Goal: Task Accomplishment & Management: Manage account settings

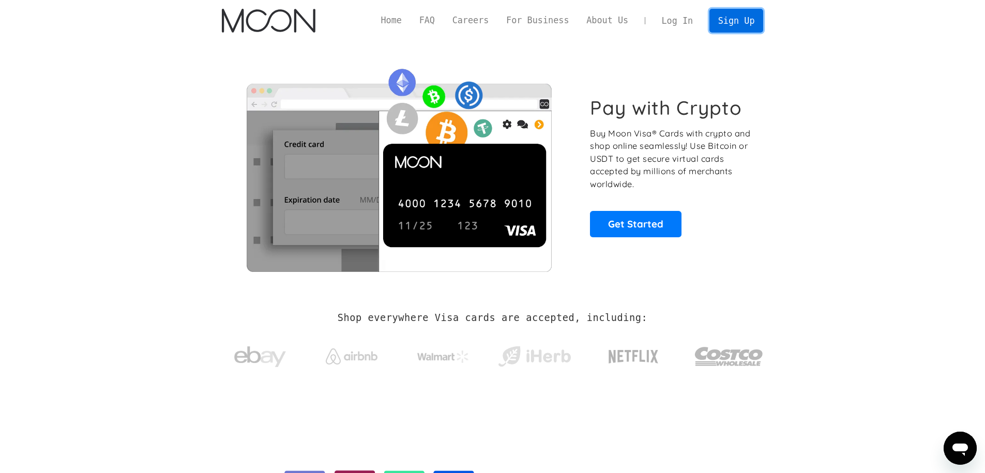
click at [743, 25] on link "Sign Up" at bounding box center [736, 20] width 54 height 23
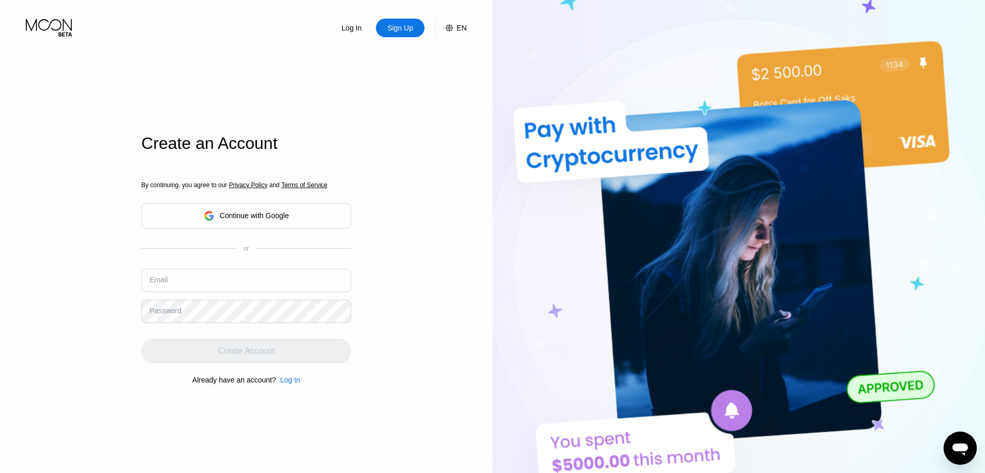
click at [236, 281] on input "text" at bounding box center [246, 280] width 210 height 23
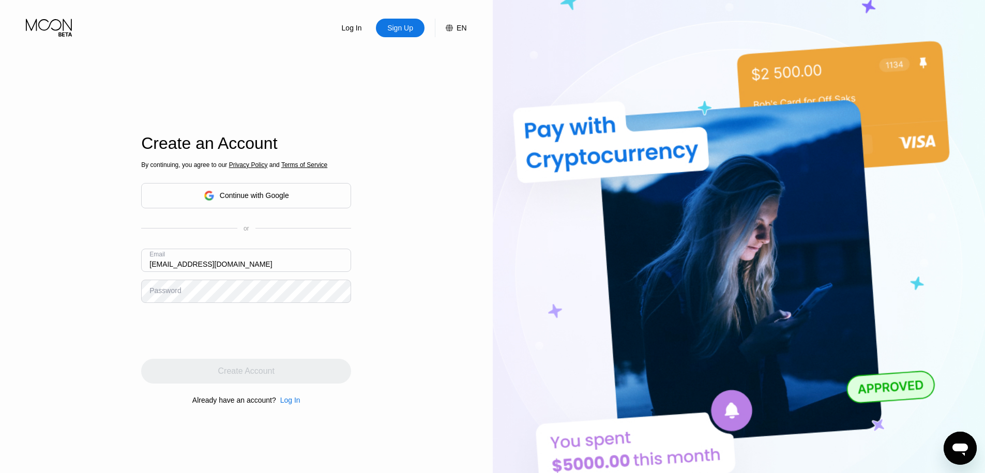
type input "[EMAIL_ADDRESS][DOMAIN_NAME]"
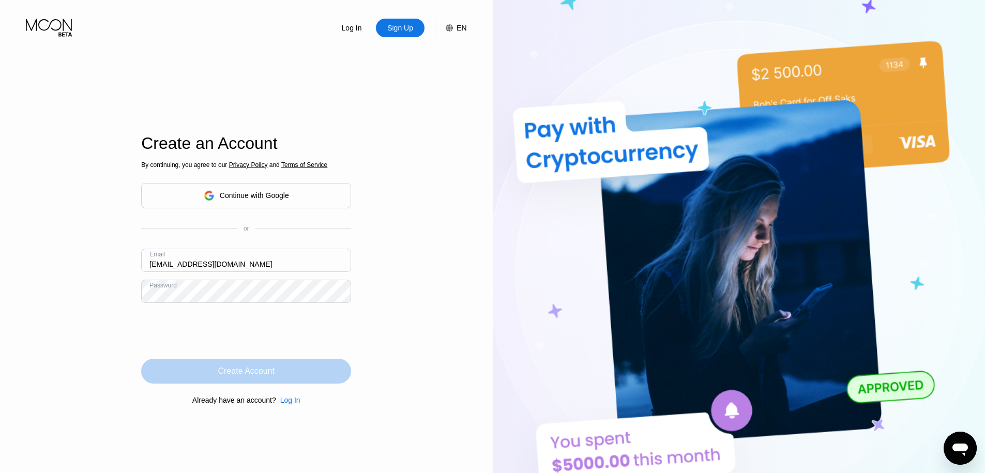
click at [244, 376] on div "Create Account" at bounding box center [246, 371] width 56 height 10
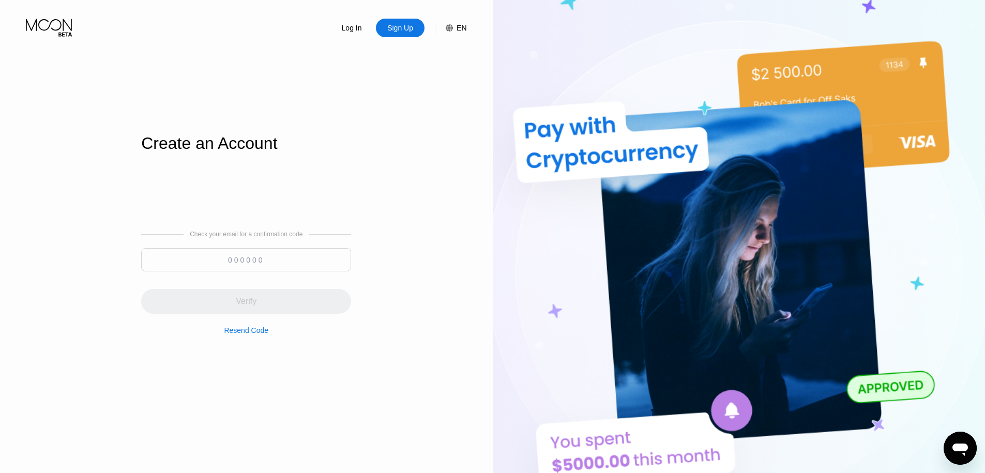
click at [270, 264] on input at bounding box center [246, 259] width 210 height 23
paste input "884295"
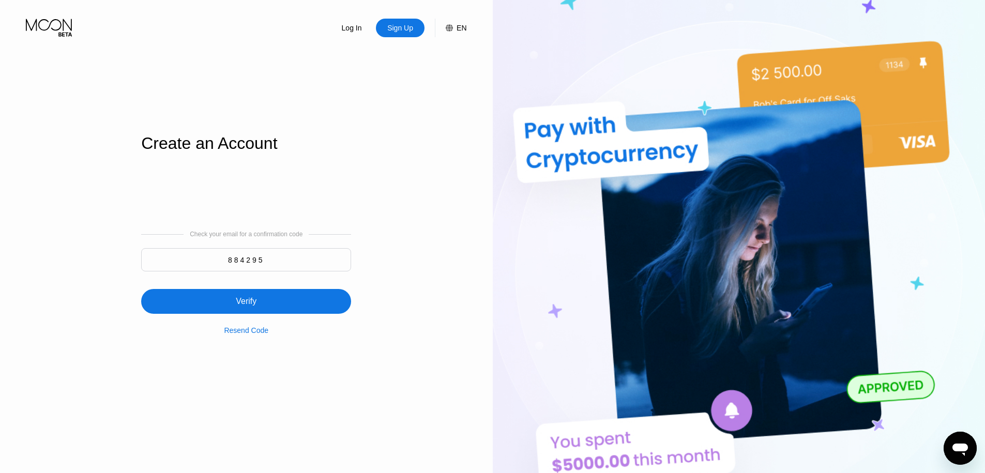
type input "884295"
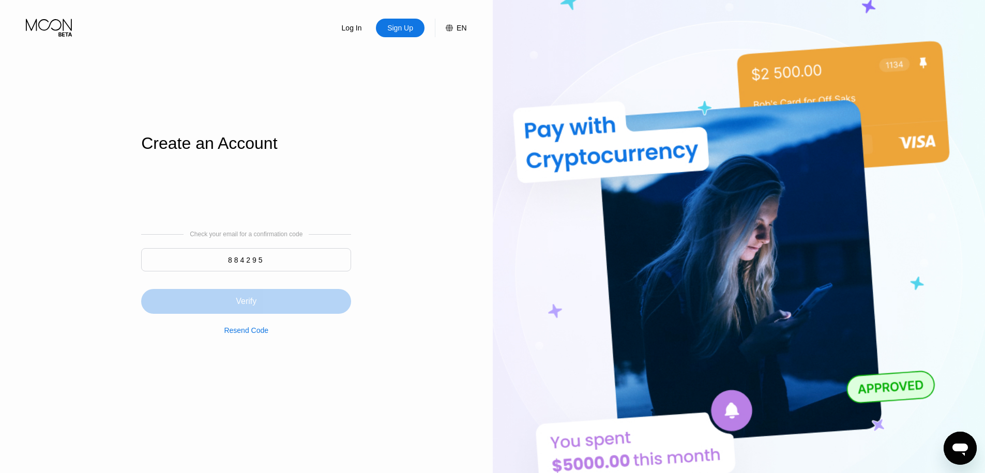
click at [263, 306] on div "Verify" at bounding box center [246, 301] width 210 height 25
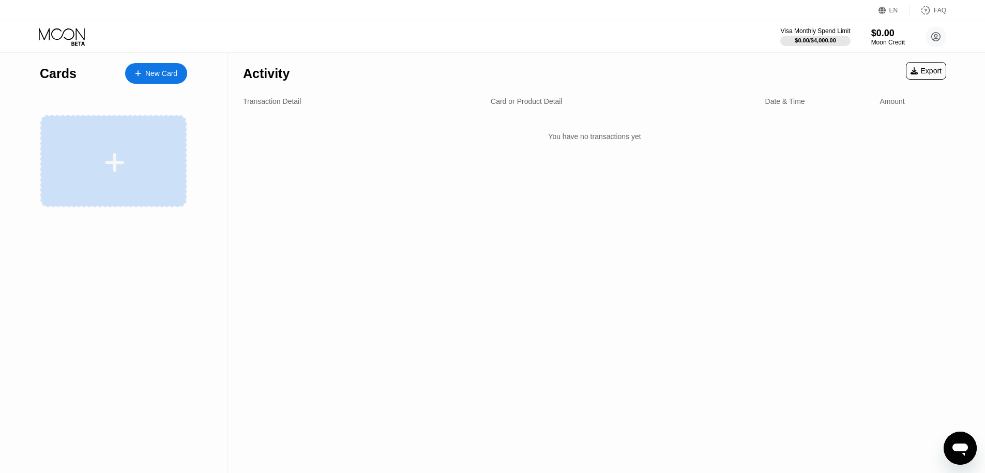
click at [147, 167] on div at bounding box center [115, 162] width 128 height 23
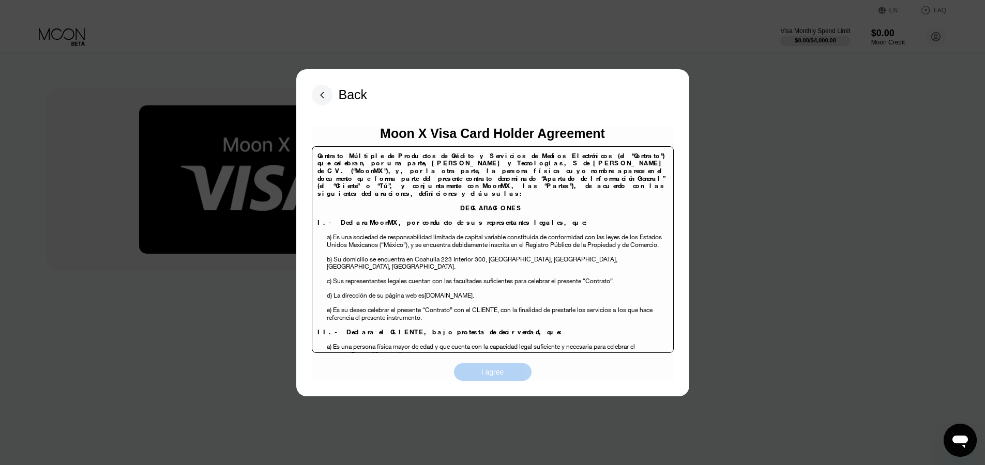
click at [489, 373] on div "I agree" at bounding box center [492, 371] width 23 height 9
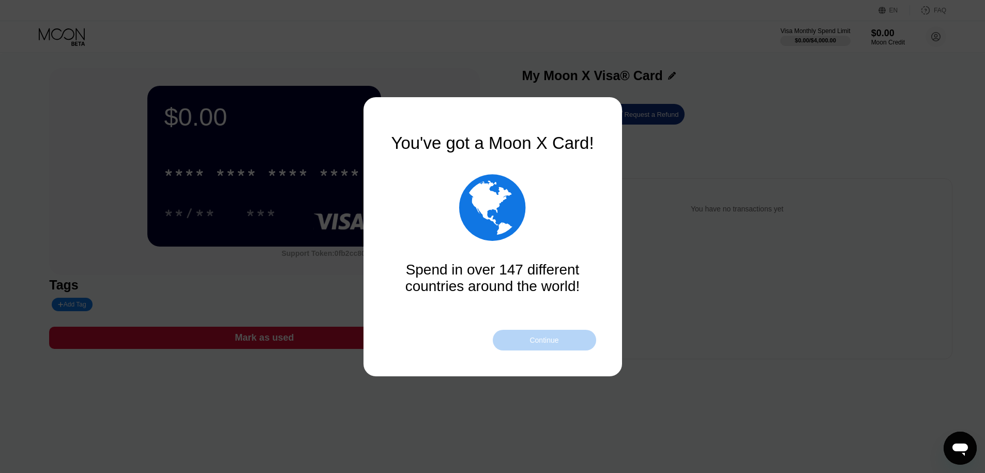
click at [553, 341] on div "Continue" at bounding box center [543, 340] width 29 height 8
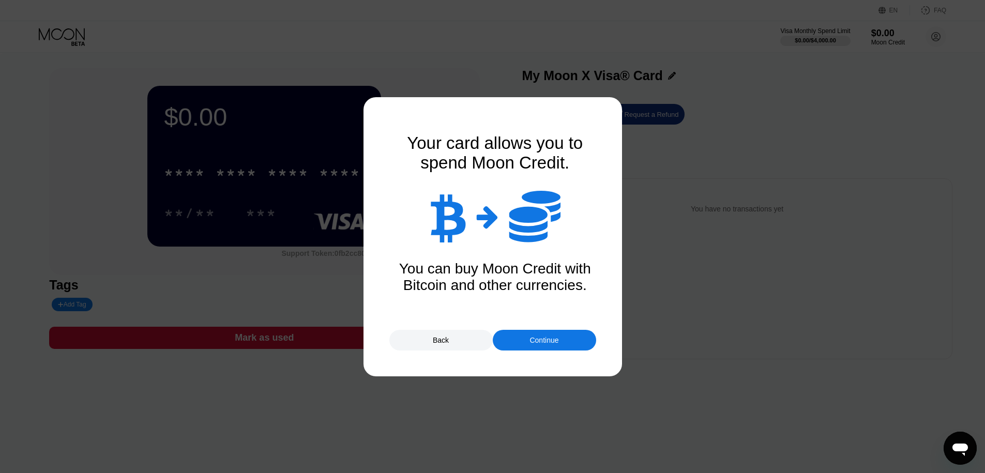
click at [553, 341] on div "Continue" at bounding box center [543, 340] width 29 height 8
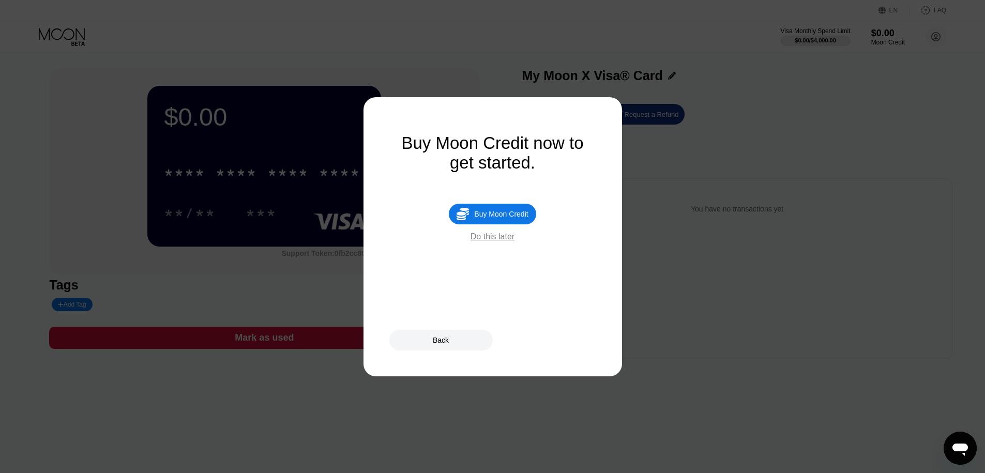
click at [479, 212] on div "Buy Moon Credit" at bounding box center [501, 214] width 54 height 8
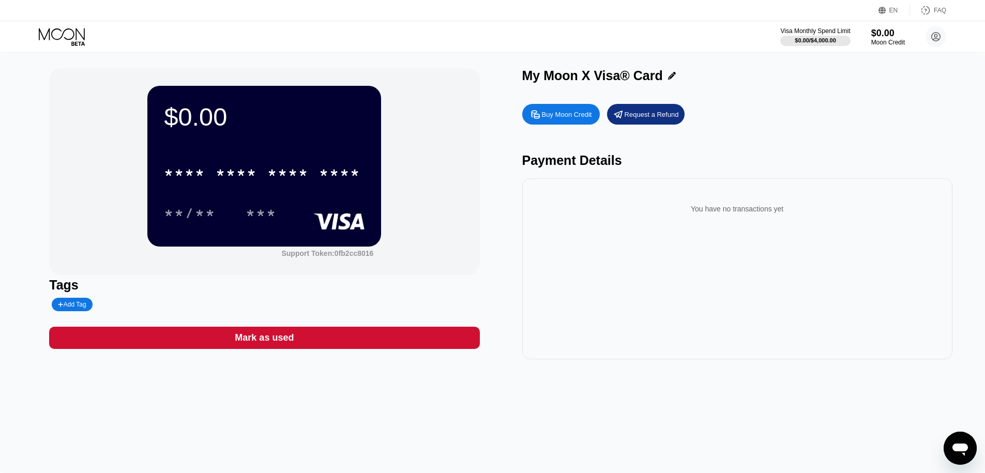
type input "0"
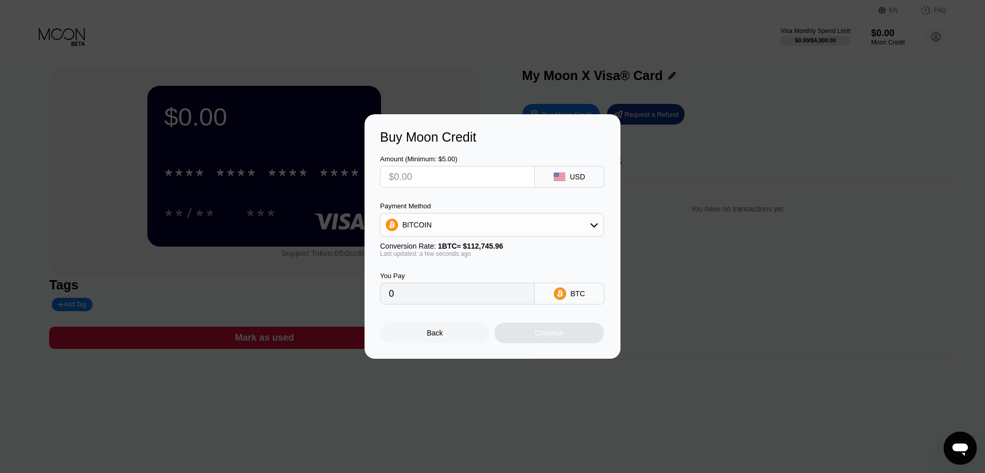
click at [429, 171] on input "text" at bounding box center [457, 176] width 137 height 21
click at [709, 311] on div "Buy Moon Credit Amount (Minimum: $5.00) USD Payment Method BITCOIN Conversion R…" at bounding box center [492, 236] width 985 height 244
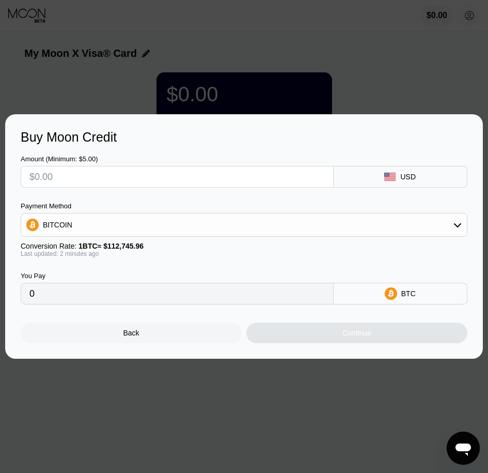
click at [148, 175] on input "text" at bounding box center [177, 176] width 296 height 21
type input "$5"
type input "0.00004435"
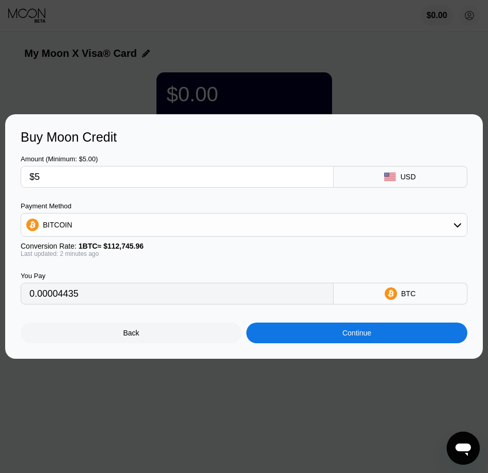
type input "$50"
type input "0.00044348"
type input "$500"
type input "0.00443475"
type input "$500"
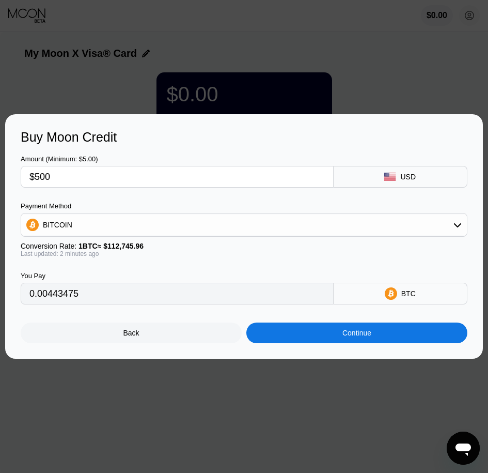
click at [311, 332] on div "Continue" at bounding box center [357, 333] width 221 height 21
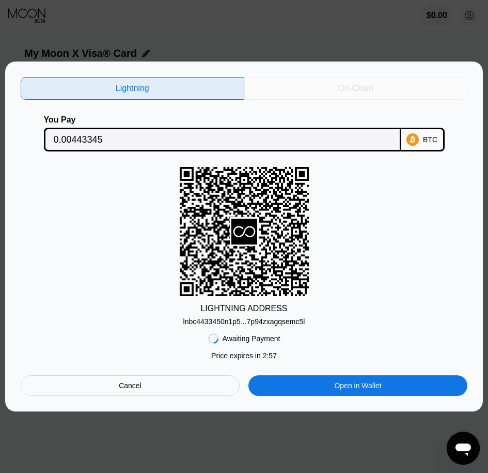
click at [282, 86] on div "On-Chain" at bounding box center [356, 88] width 224 height 23
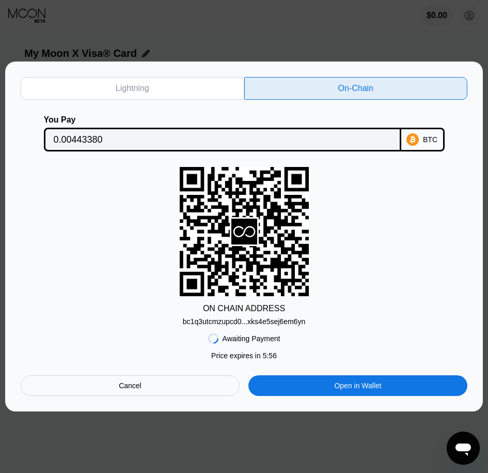
click at [228, 320] on div "bc1q3utcmzupcd0...xks4e5sej6em6yn" at bounding box center [244, 321] width 122 height 8
click at [80, 141] on input "0.00443380" at bounding box center [223, 139] width 338 height 21
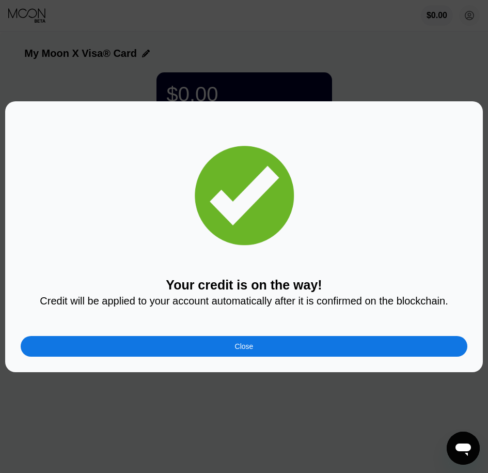
click at [184, 347] on div "Close" at bounding box center [244, 346] width 447 height 21
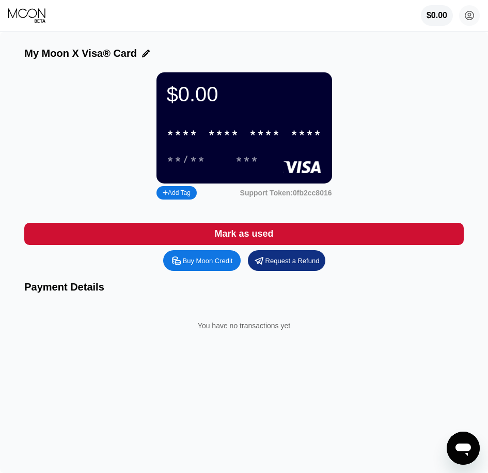
drag, startPoint x: 184, startPoint y: 347, endPoint x: 178, endPoint y: 337, distance: 11.8
click at [178, 337] on div "You have no transactions yet" at bounding box center [244, 328] width 440 height 50
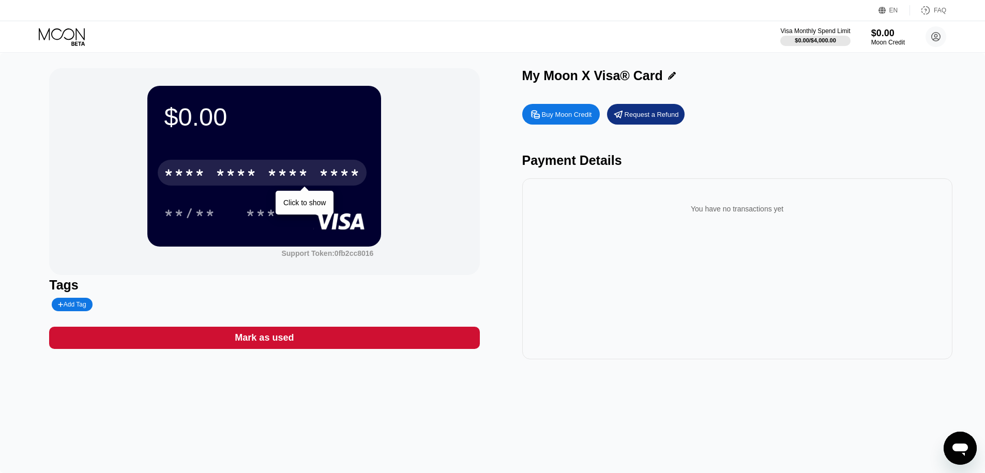
click at [218, 183] on div "* * * * * * * * * * * * ****" at bounding box center [262, 173] width 209 height 26
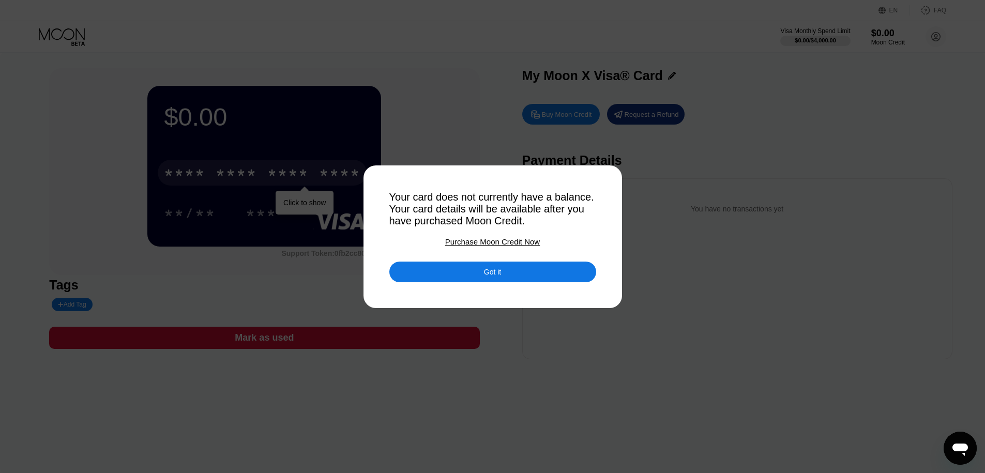
click at [464, 277] on div "Got it" at bounding box center [492, 272] width 207 height 21
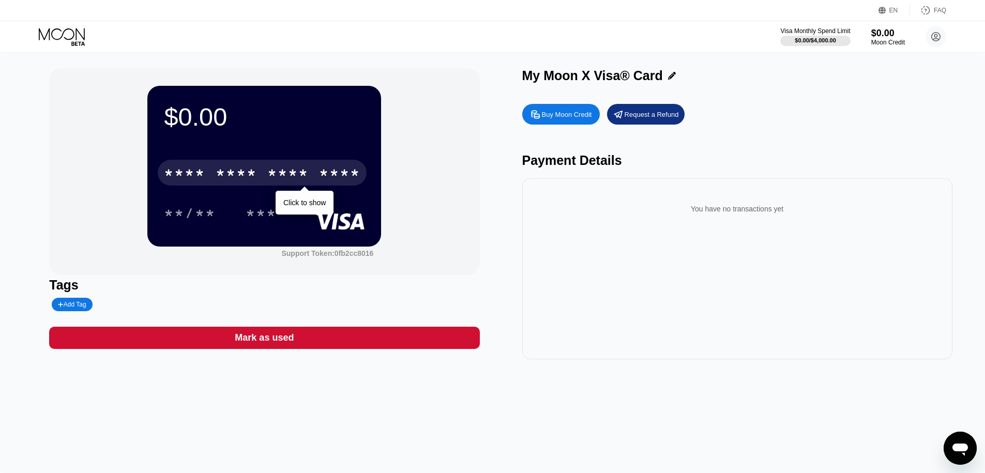
click at [53, 34] on icon at bounding box center [63, 37] width 48 height 18
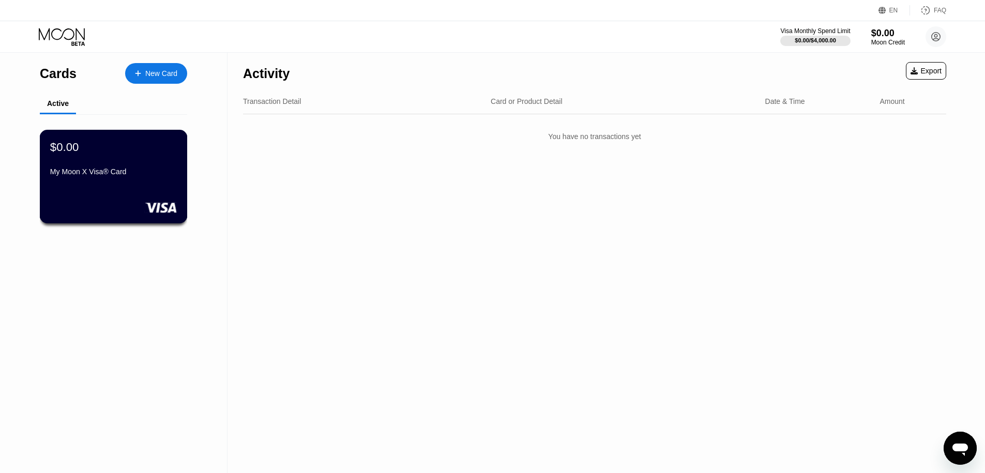
click at [94, 165] on div "$0.00 My Moon X Visa® Card" at bounding box center [113, 160] width 127 height 40
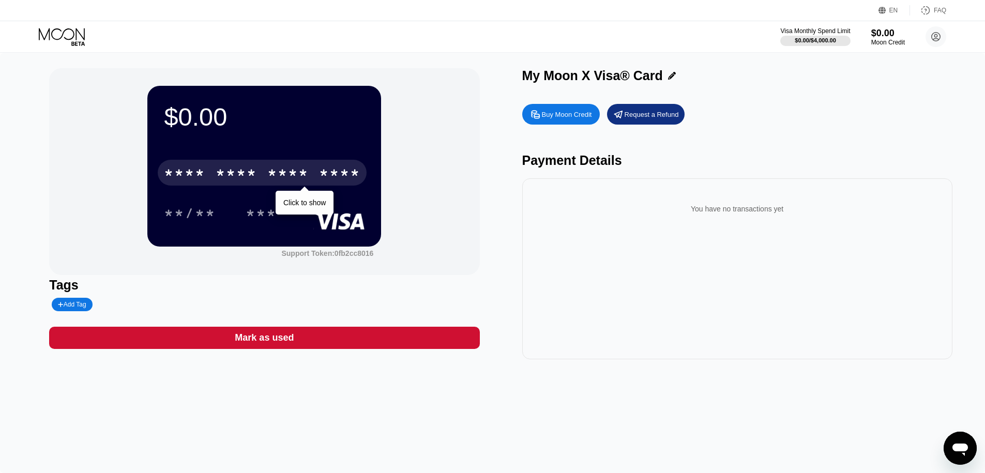
click at [263, 176] on div "* * * * * * * * * * * * ****" at bounding box center [262, 173] width 209 height 26
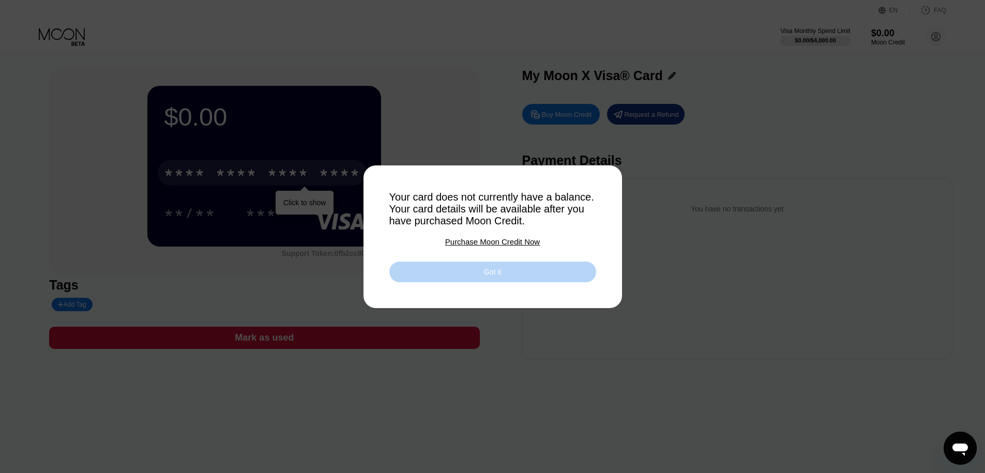
click at [488, 275] on div "Got it" at bounding box center [492, 271] width 17 height 9
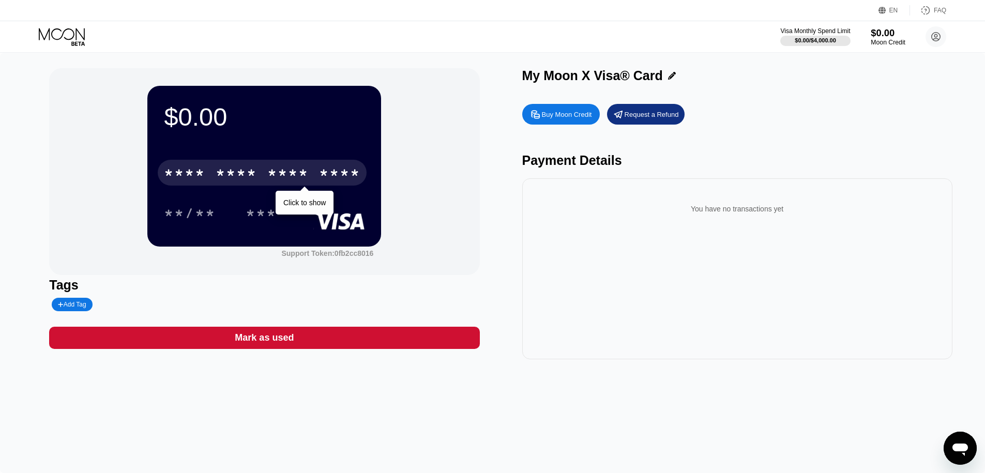
click at [488, 42] on div "Moon Credit" at bounding box center [887, 42] width 35 height 7
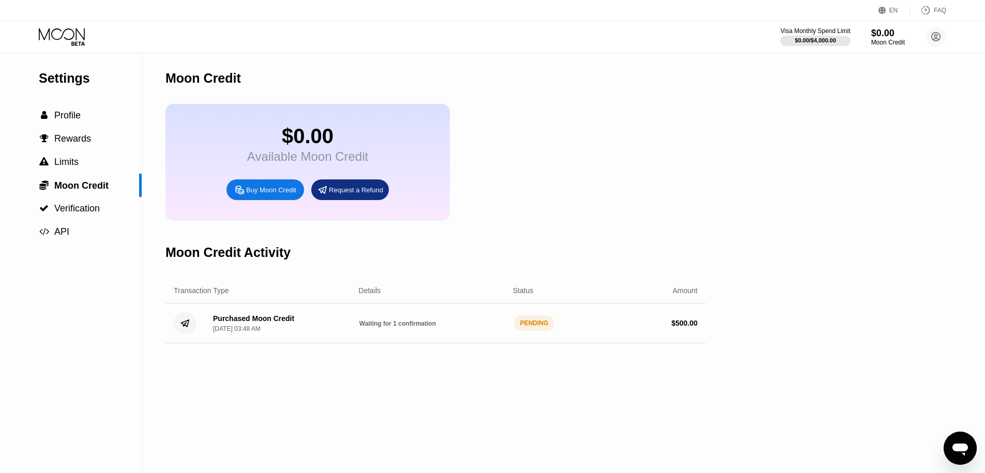
click at [304, 146] on div "$0.00" at bounding box center [307, 136] width 121 height 23
click at [488, 45] on div "Moon Credit" at bounding box center [887, 42] width 35 height 7
click at [893, 36] on div "$0.00" at bounding box center [887, 32] width 35 height 11
click at [52, 33] on icon at bounding box center [62, 34] width 46 height 12
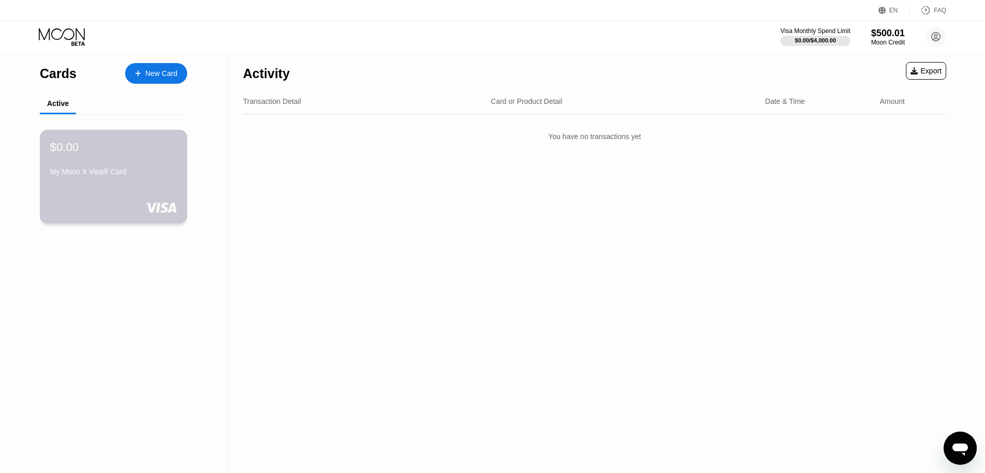
click at [115, 154] on div "$0.00 My Moon X Visa® Card" at bounding box center [113, 160] width 127 height 40
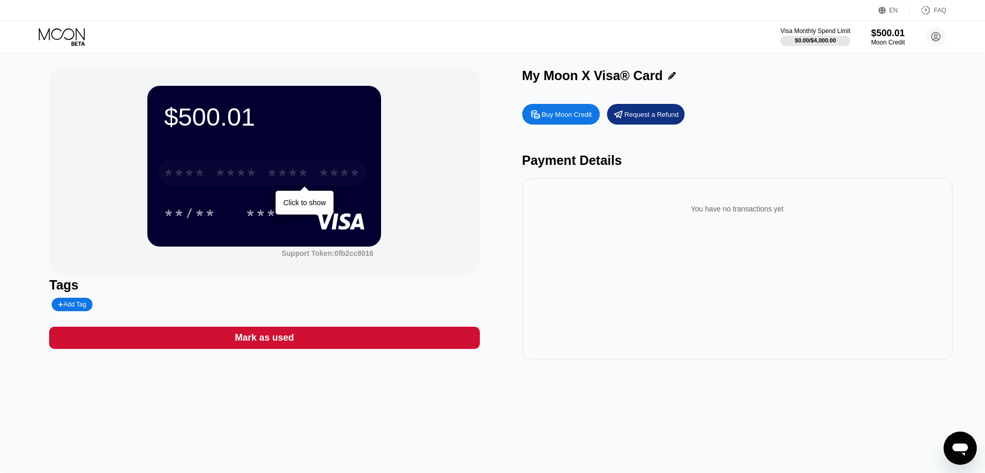
click at [260, 171] on div "* * * * * * * * * * * * ****" at bounding box center [262, 173] width 209 height 26
click at [265, 175] on div "* * * * * * * * * * * * 8292" at bounding box center [262, 173] width 209 height 26
click at [484, 448] on div "$500.01 4513 6500 2257 8292 07/28 477 Support Token: 0fb2cc8016 Tags Add Tag Ma…" at bounding box center [492, 263] width 985 height 420
click at [886, 36] on div "$500.01" at bounding box center [887, 32] width 35 height 11
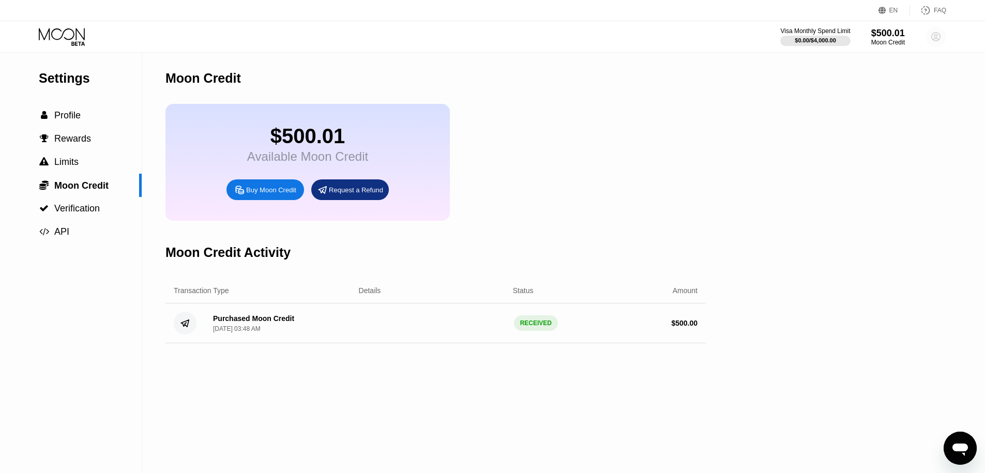
click at [934, 37] on icon at bounding box center [936, 37] width 6 height 6
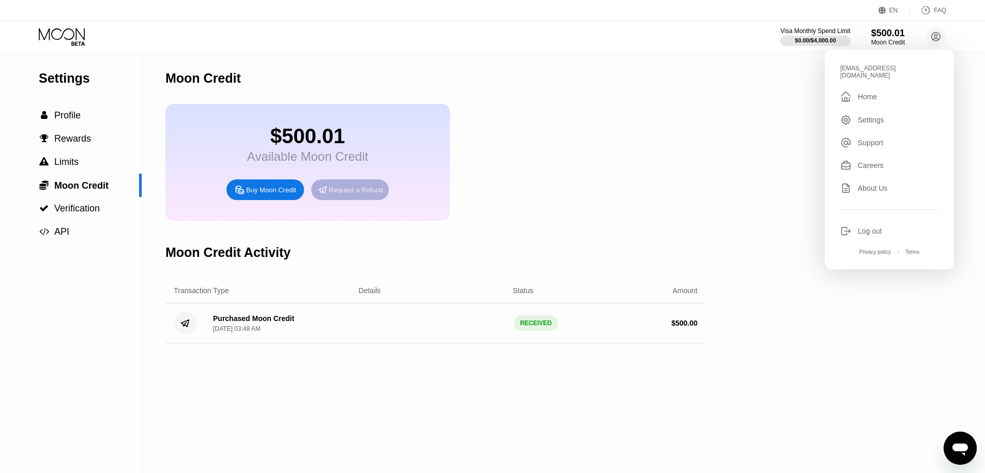
click at [354, 195] on div "Request a Refund" at bounding box center [350, 189] width 78 height 21
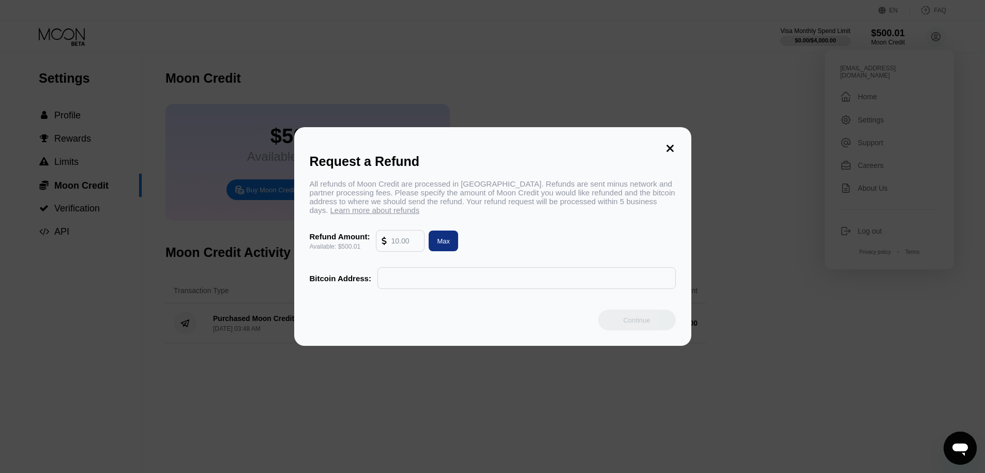
click at [392, 242] on input "text" at bounding box center [405, 241] width 28 height 21
click at [442, 240] on div "Max" at bounding box center [443, 241] width 13 height 9
type input "500.01"
click at [459, 280] on input "text" at bounding box center [526, 278] width 287 height 21
paste input "1PuKGrLBdsthN2aKjBXhnzQY7opiLsRCme"
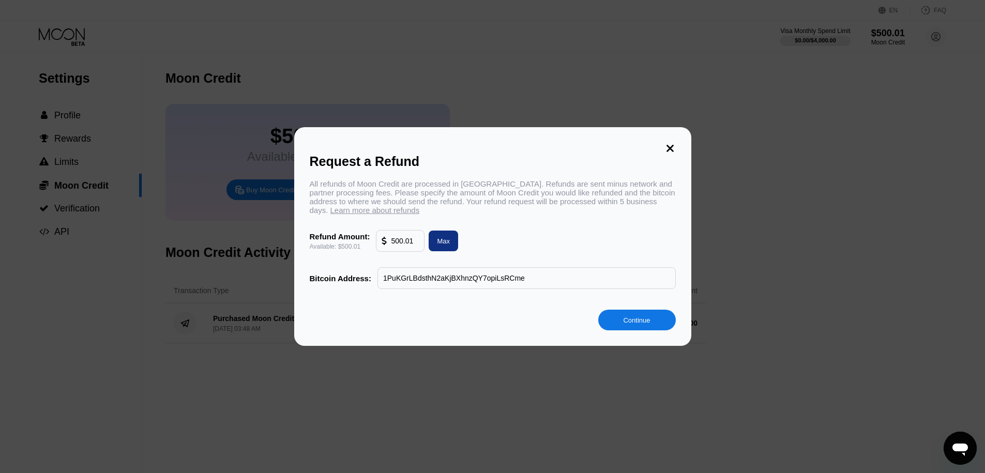
type input "1PuKGrLBdsthN2aKjBXhnzQY7opiLsRCme"
click at [624, 317] on div "Continue" at bounding box center [636, 320] width 27 height 9
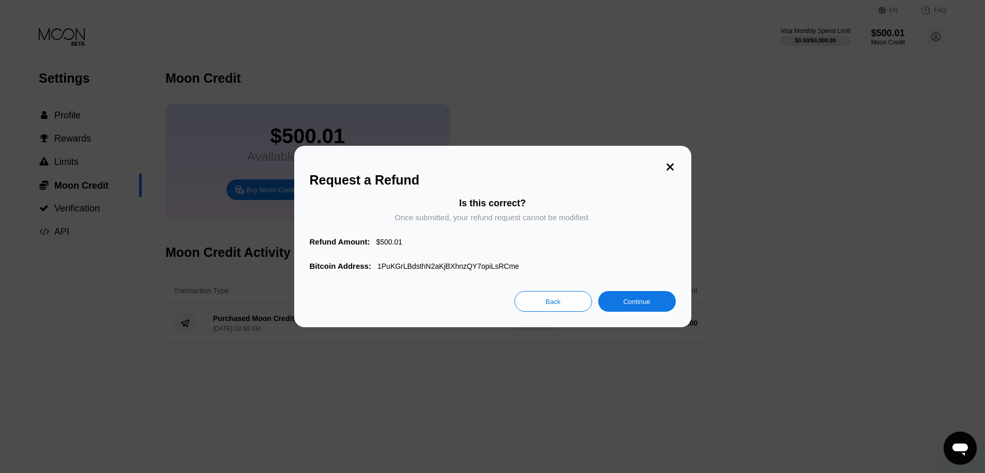
click at [631, 249] on div "Is this correct? Once submitted, your refund request cannot be modified. Refund…" at bounding box center [493, 234] width 366 height 72
click at [630, 300] on div "Continue" at bounding box center [636, 301] width 27 height 9
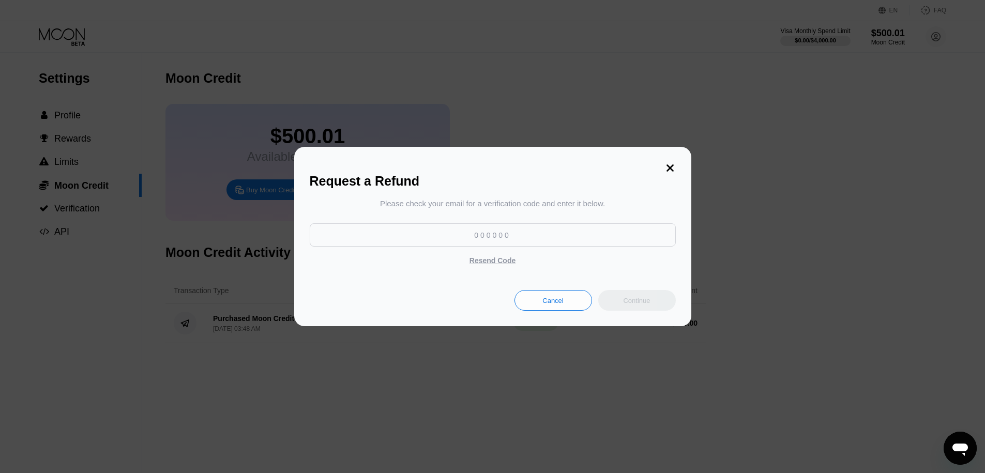
click at [482, 241] on input at bounding box center [493, 234] width 366 height 23
paste input "932569"
type input "932569"
click at [631, 300] on div "Continue" at bounding box center [636, 300] width 27 height 9
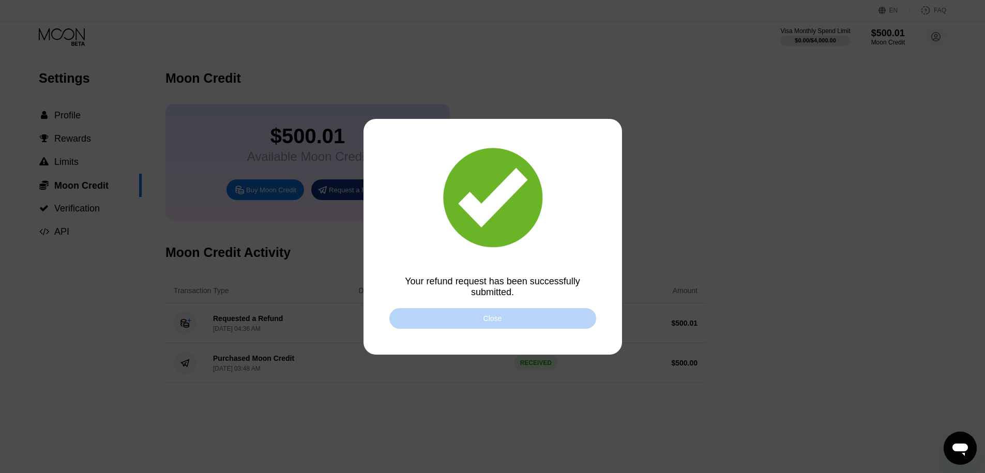
click at [516, 317] on div "Close" at bounding box center [492, 318] width 207 height 21
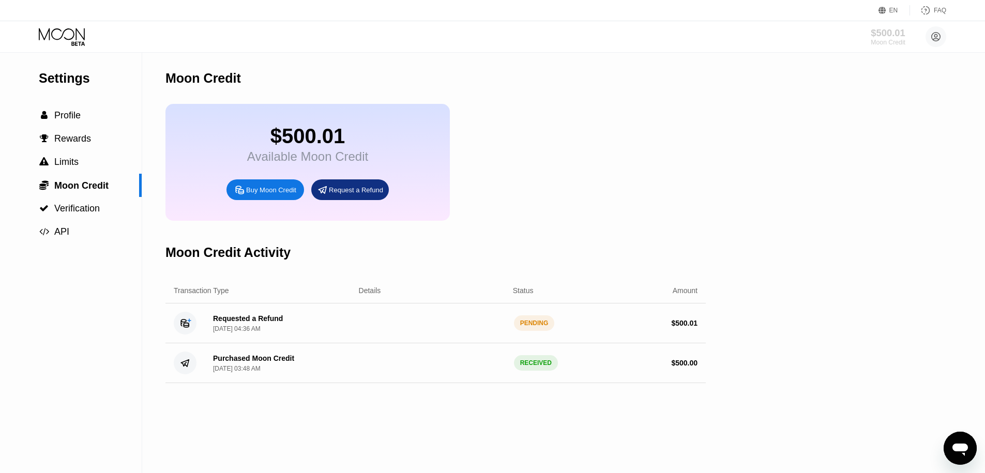
click at [892, 37] on div "$500.01" at bounding box center [887, 32] width 35 height 11
click at [64, 29] on icon at bounding box center [63, 37] width 48 height 18
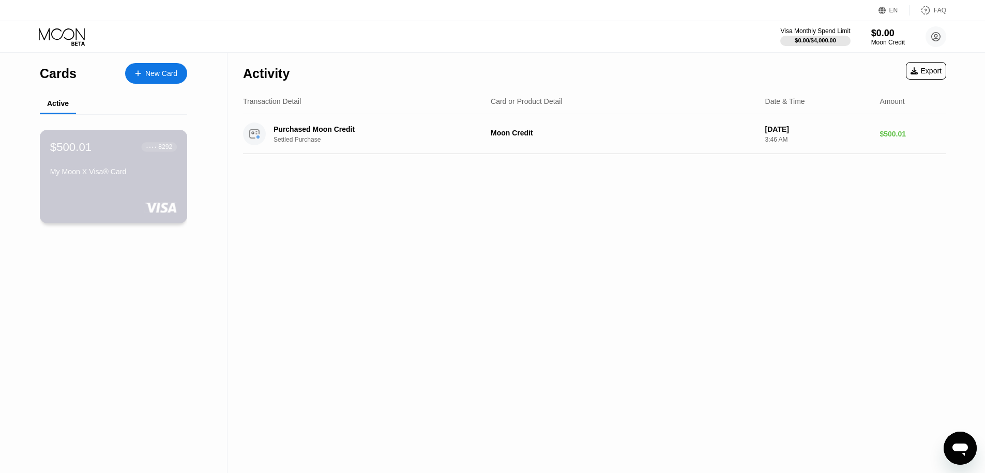
click at [110, 170] on div "My Moon X Visa® Card" at bounding box center [113, 171] width 127 height 8
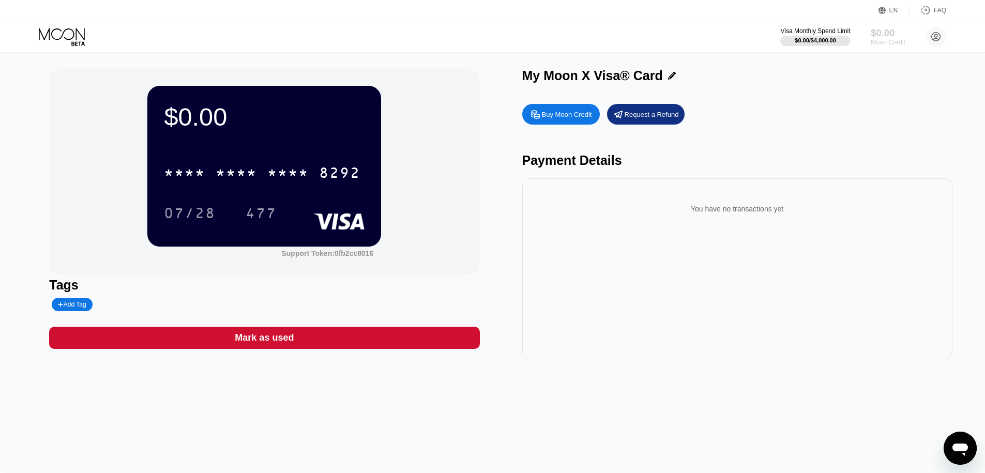
click at [886, 44] on div "Moon Credit" at bounding box center [887, 42] width 35 height 7
